Goal: Register for event/course

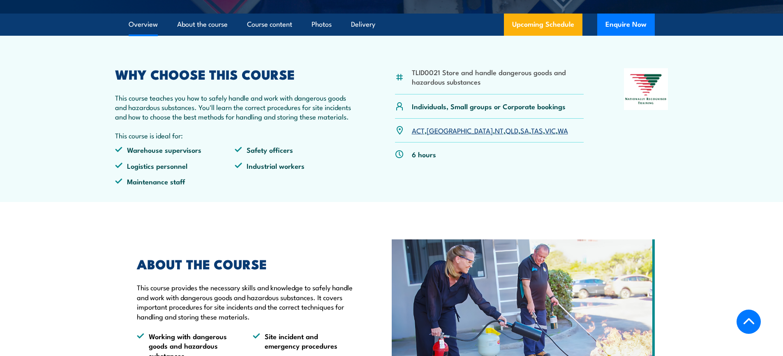
scroll to position [288, 0]
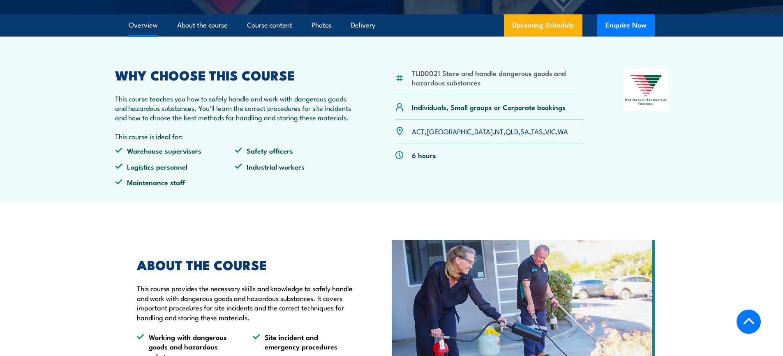
click at [557, 136] on link "WA" at bounding box center [562, 131] width 10 height 10
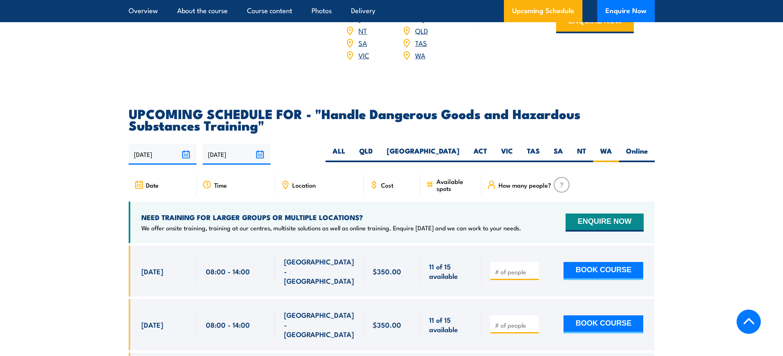
scroll to position [1170, 0]
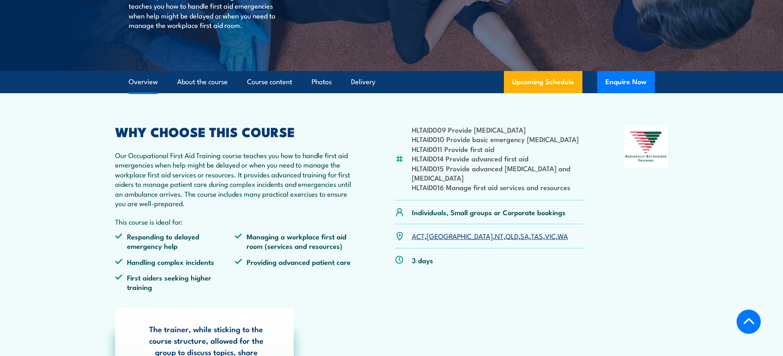
click at [505, 234] on link "QLD" at bounding box center [511, 236] width 13 height 10
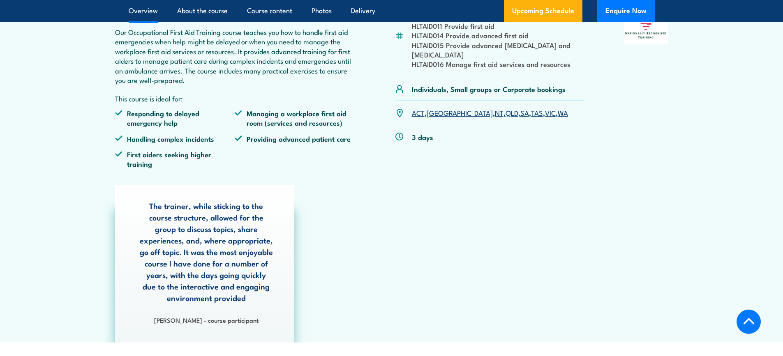
scroll to position [411, 0]
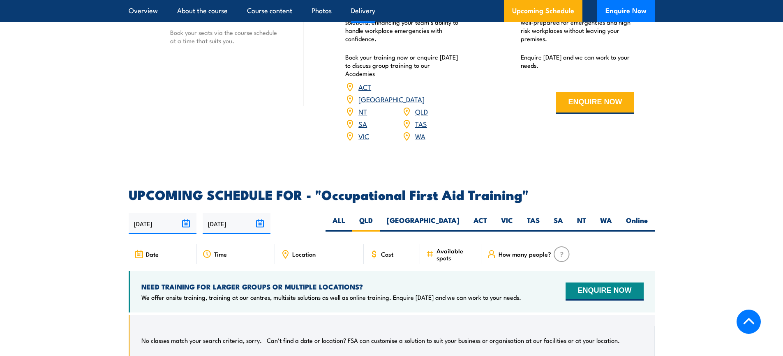
scroll to position [1316, 0]
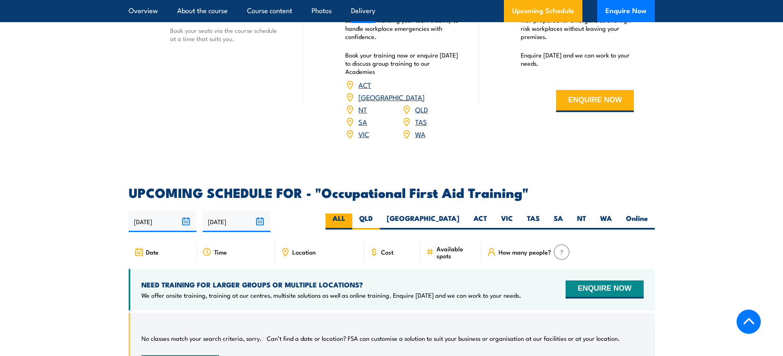
click at [352, 214] on label "ALL" at bounding box center [338, 222] width 27 height 16
click at [350, 214] on input "ALL" at bounding box center [347, 216] width 5 height 5
radio input "true"
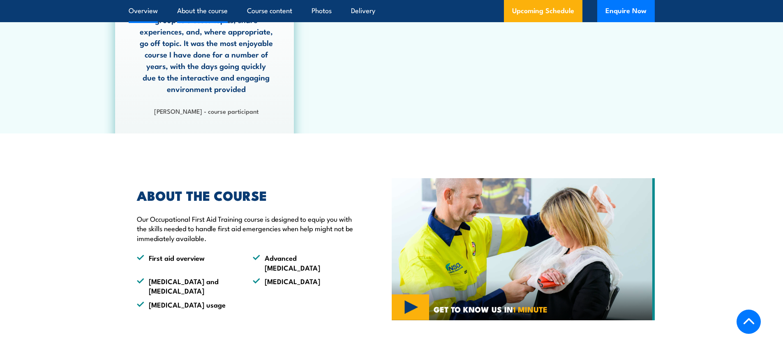
scroll to position [495, 0]
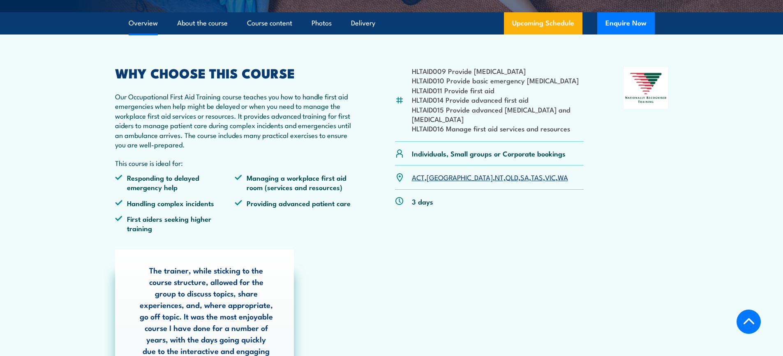
scroll to position [165, 0]
